Goal: Find specific page/section: Find specific page/section

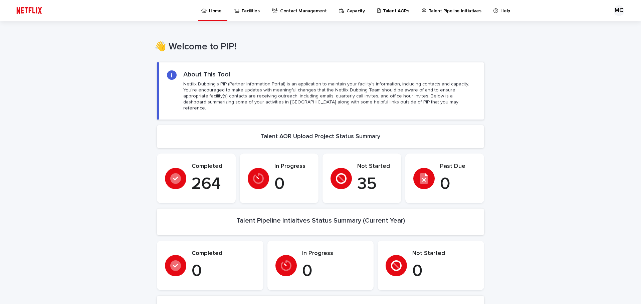
click at [383, 11] on p "Talent AORs" at bounding box center [396, 7] width 26 height 14
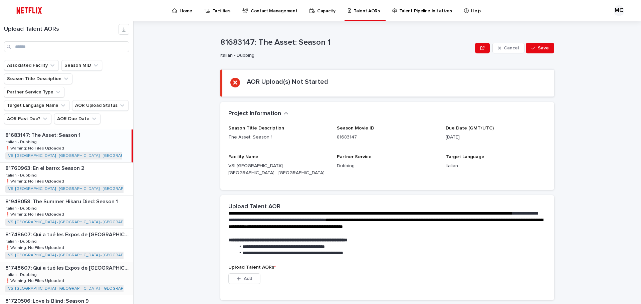
click at [70, 264] on p "81748607: Qui a tué les Expos de [GEOGRAPHIC_DATA]? (Who Killed the Montreal Ex…" at bounding box center [68, 268] width 126 height 8
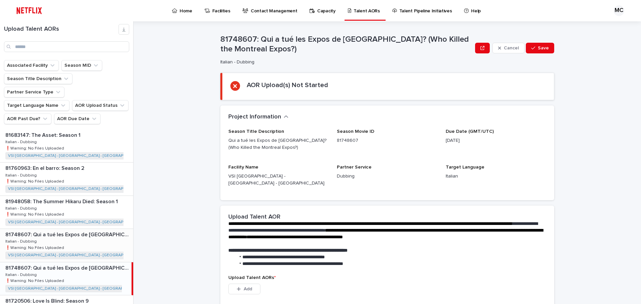
click at [97, 233] on div "81748607: Qui a tué les Expos de [GEOGRAPHIC_DATA]? (Who Killed the Montreal Ex…" at bounding box center [66, 245] width 133 height 33
click at [91, 264] on p "81748607: Qui a tué les Expos de [GEOGRAPHIC_DATA]? (Who Killed the Montreal Ex…" at bounding box center [68, 268] width 126 height 8
click at [70, 234] on div "81748607: Qui a tué les Expos de [GEOGRAPHIC_DATA]? (Who Killed the Montreal Ex…" at bounding box center [66, 245] width 133 height 33
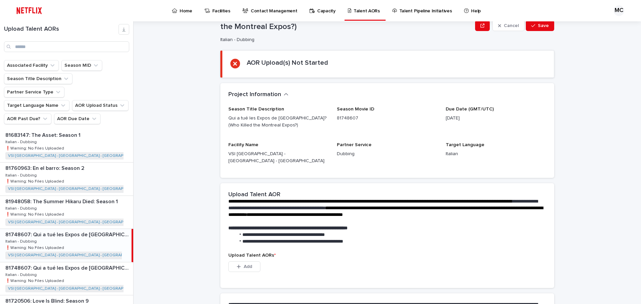
scroll to position [44, 0]
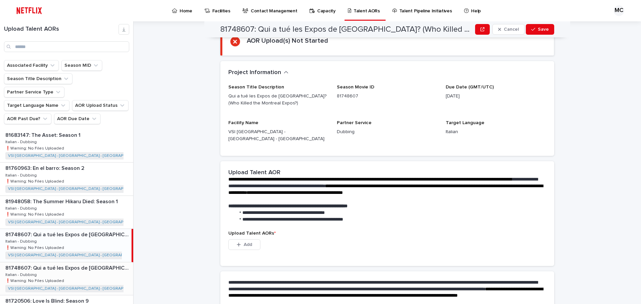
click at [103, 262] on div "81748607: Qui a tué les Expos de [GEOGRAPHIC_DATA]? (Who Killed the Montreal Ex…" at bounding box center [66, 278] width 133 height 33
